Goal: Task Accomplishment & Management: Manage account settings

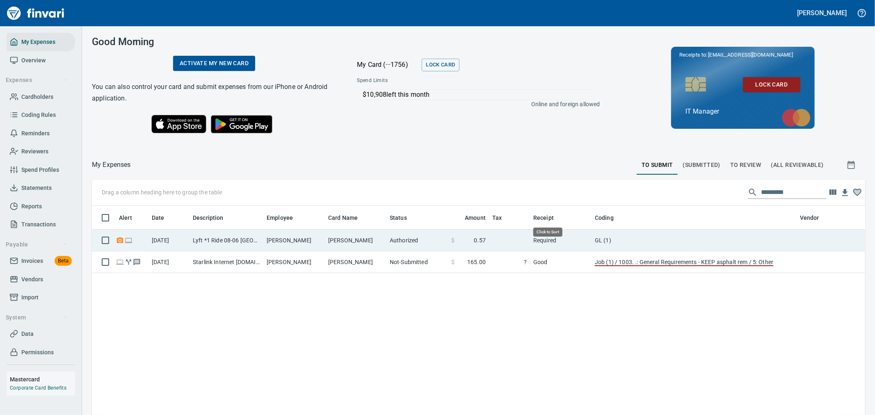
scroll to position [311, 760]
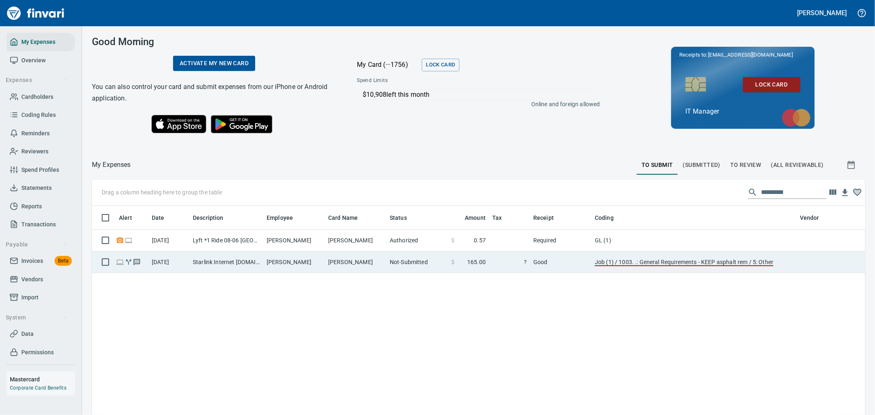
click at [557, 263] on td "Good" at bounding box center [561, 262] width 62 height 22
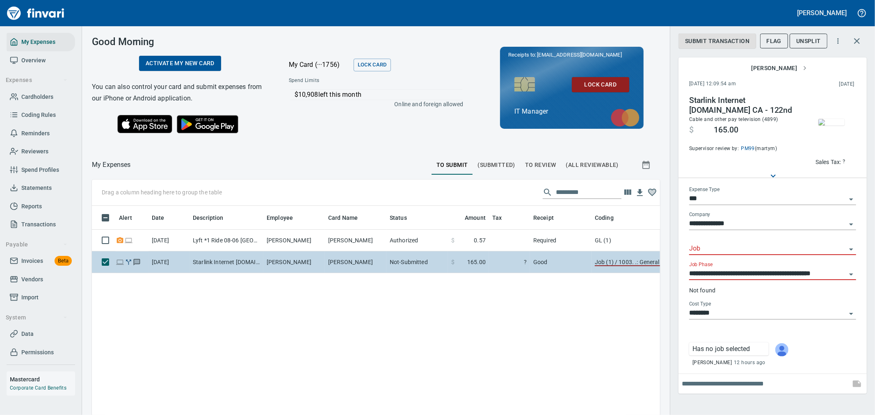
scroll to position [311, 555]
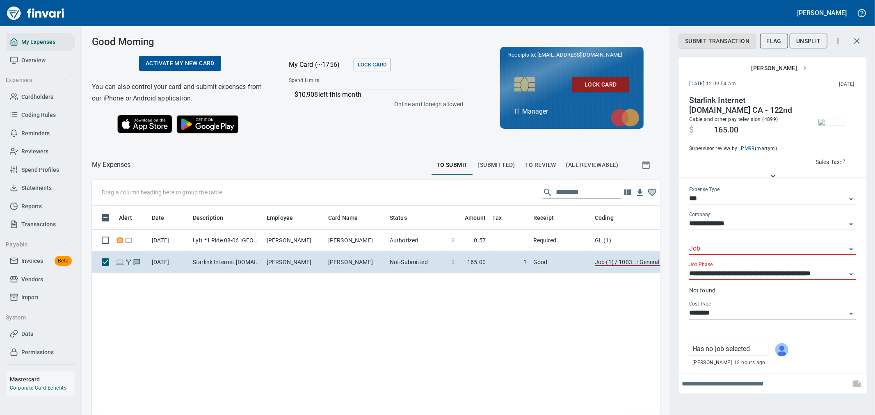
click at [737, 245] on input "Job" at bounding box center [767, 248] width 157 height 11
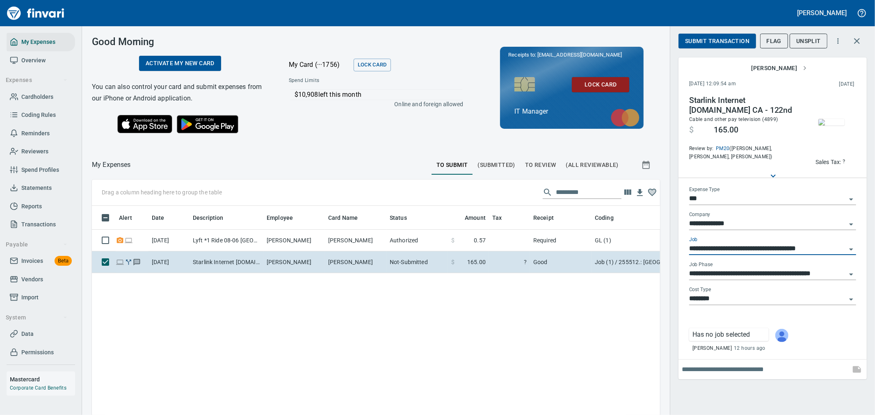
type input "**********"
click at [737, 42] on span "Submit Transaction" at bounding box center [717, 41] width 64 height 10
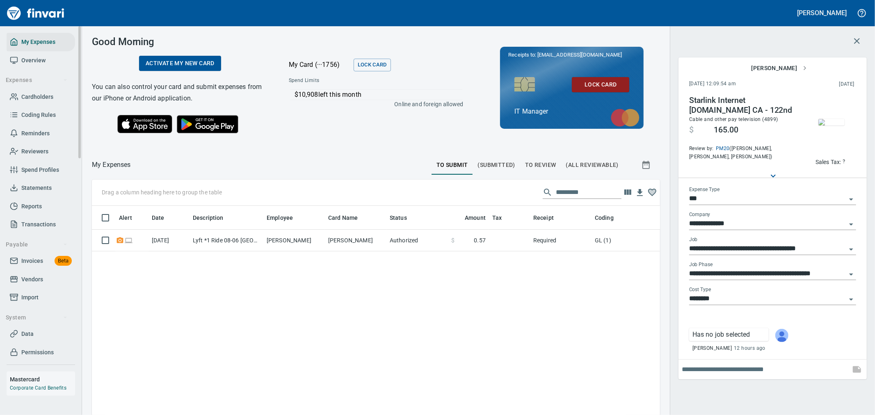
click at [36, 261] on span "Invoices" at bounding box center [32, 261] width 22 height 10
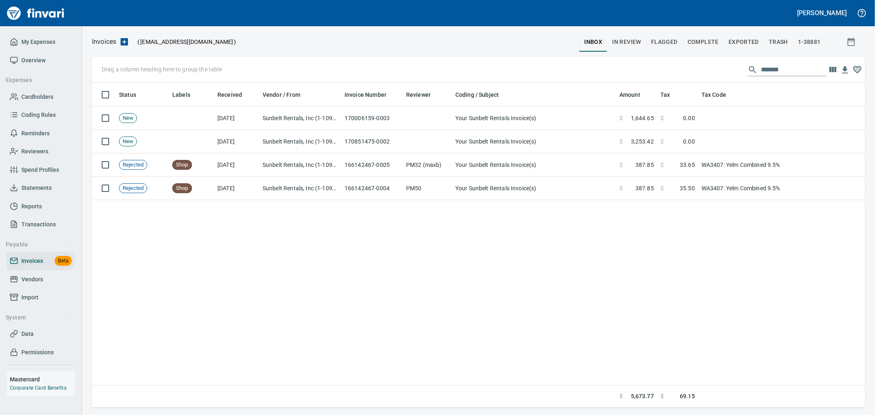
scroll to position [318, 766]
click at [702, 44] on span "Complete" at bounding box center [703, 42] width 31 height 10
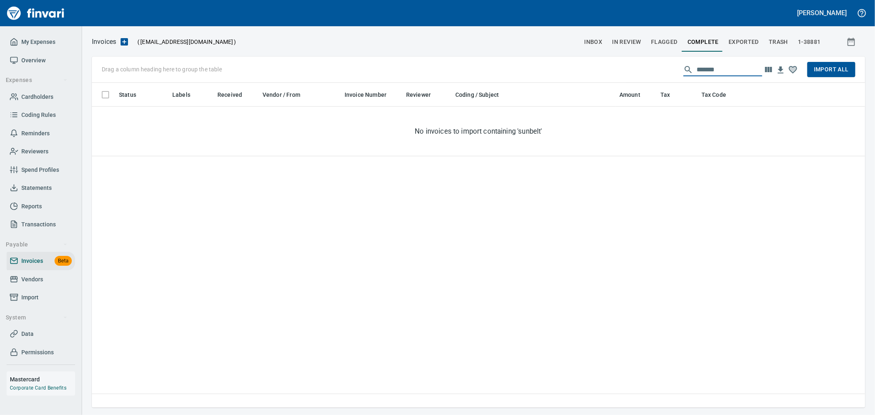
drag, startPoint x: 719, startPoint y: 64, endPoint x: 663, endPoint y: 75, distance: 57.4
click at [663, 75] on div "Drag a column heading here to group the table ******* Import All" at bounding box center [478, 70] width 773 height 26
